Goal: Find specific page/section

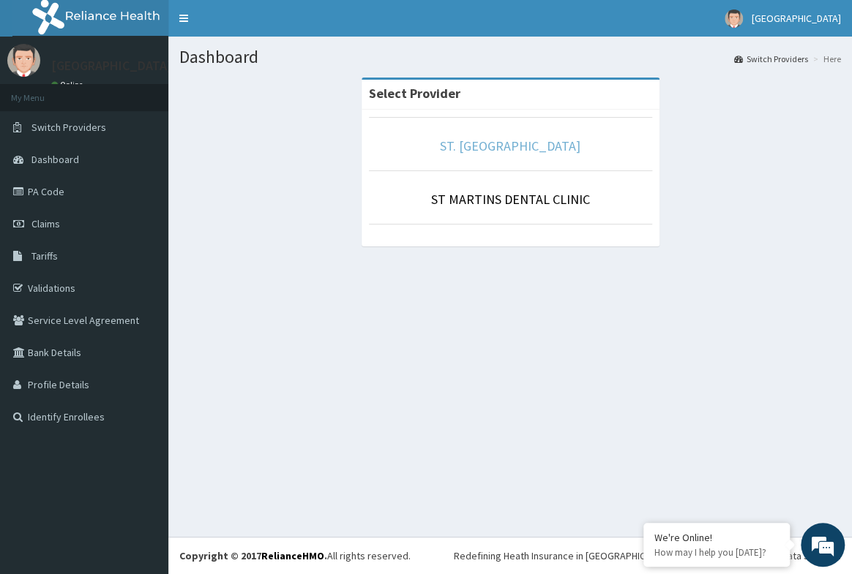
click at [499, 145] on link "ST. [GEOGRAPHIC_DATA]" at bounding box center [510, 146] width 140 height 17
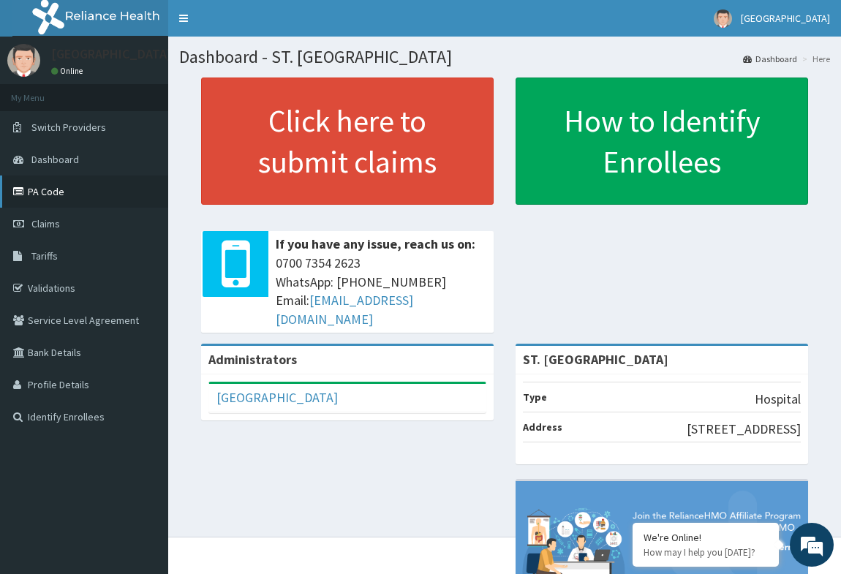
click at [51, 190] on link "PA Code" at bounding box center [84, 192] width 168 height 32
